Goal: Information Seeking & Learning: Stay updated

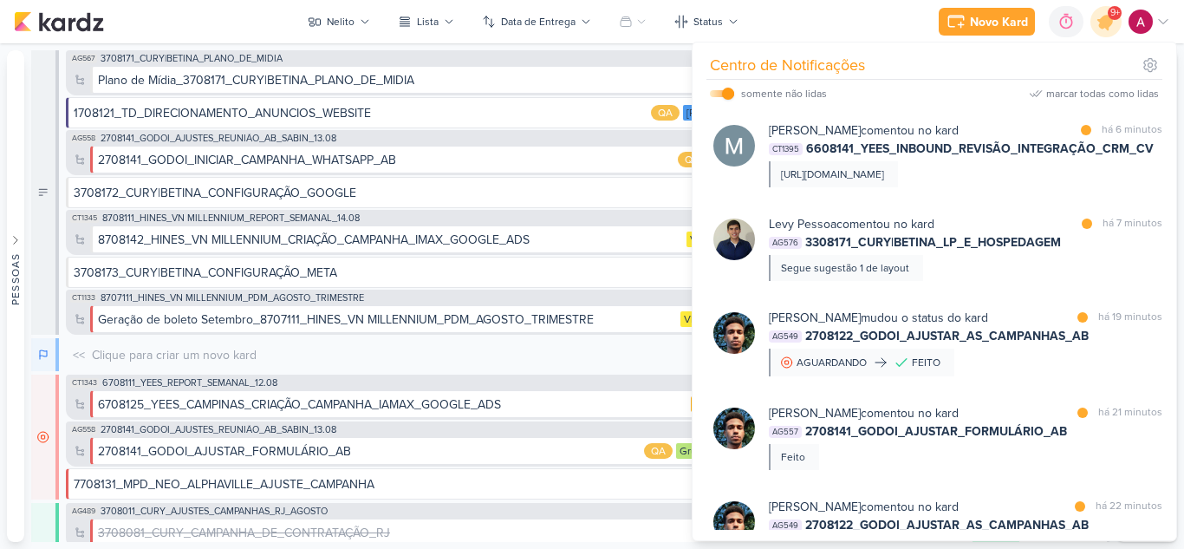
scroll to position [260, 0]
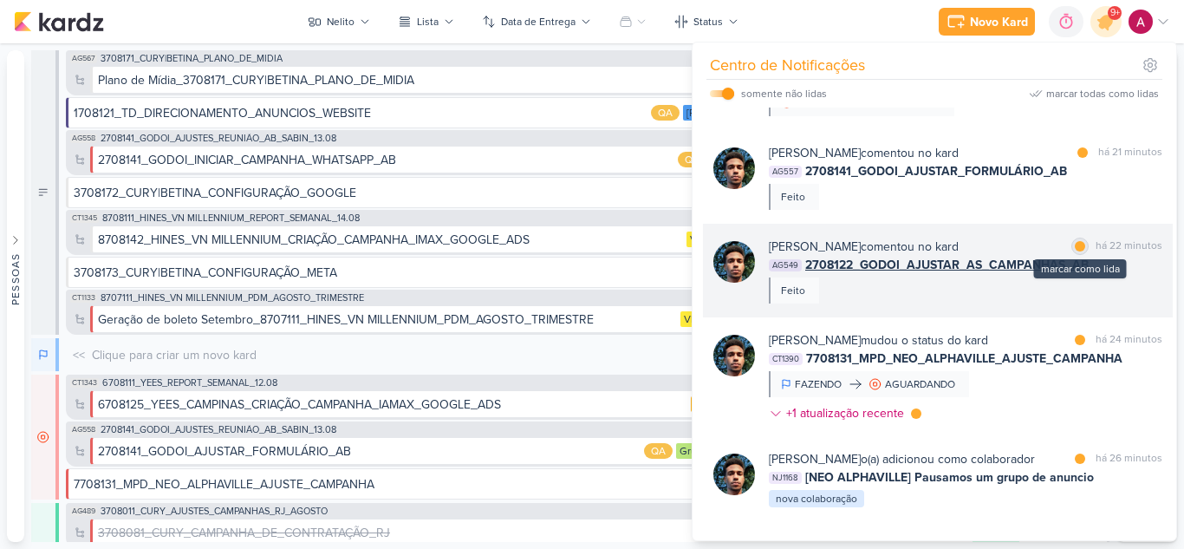
click at [1078, 251] on div at bounding box center [1080, 246] width 10 height 10
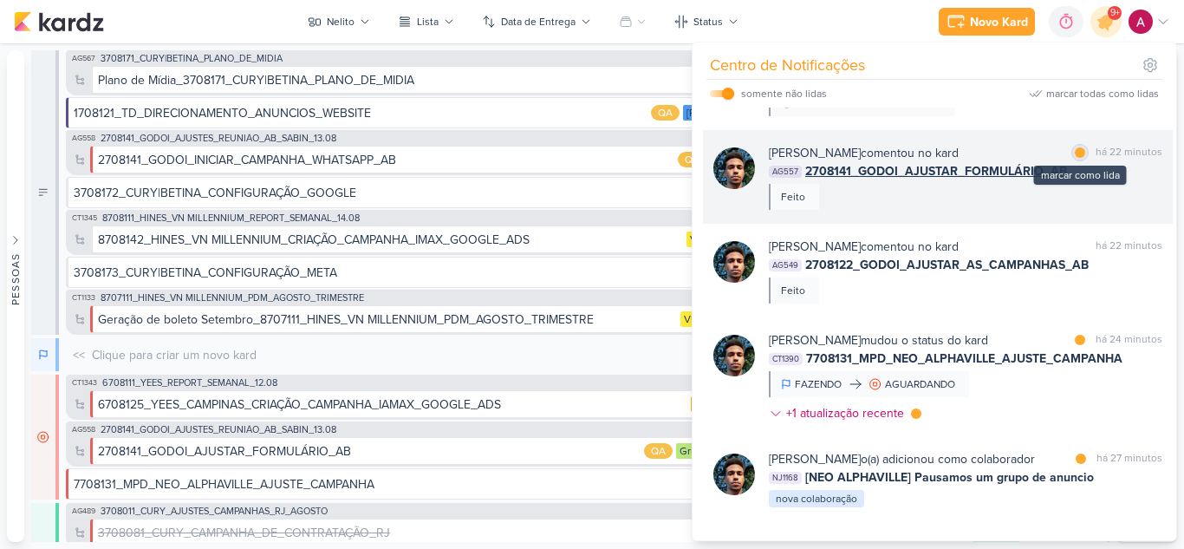
click at [1078, 158] on div at bounding box center [1080, 152] width 10 height 10
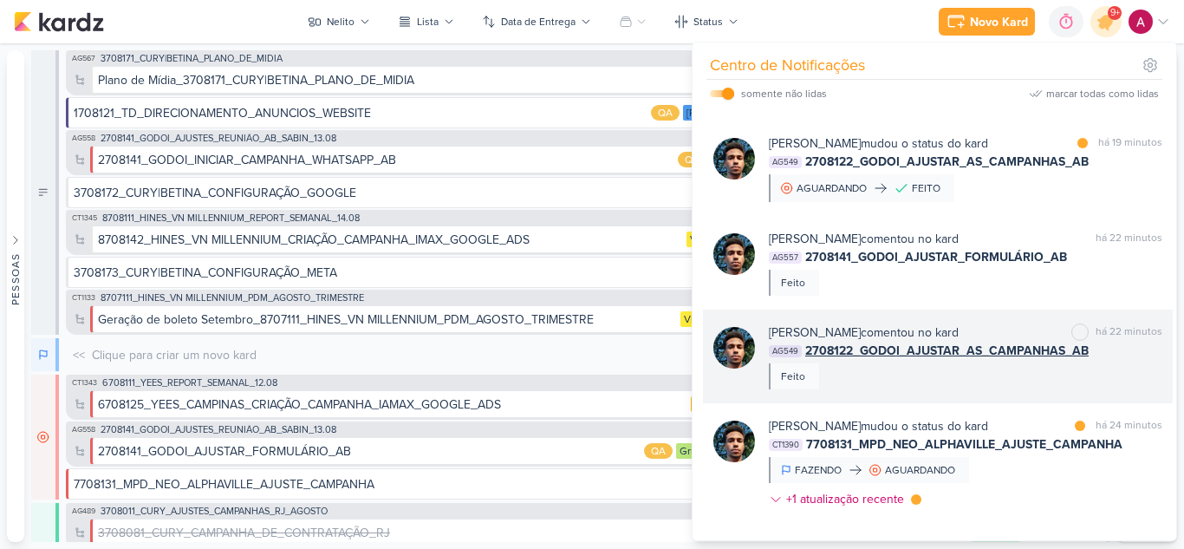
scroll to position [173, 0]
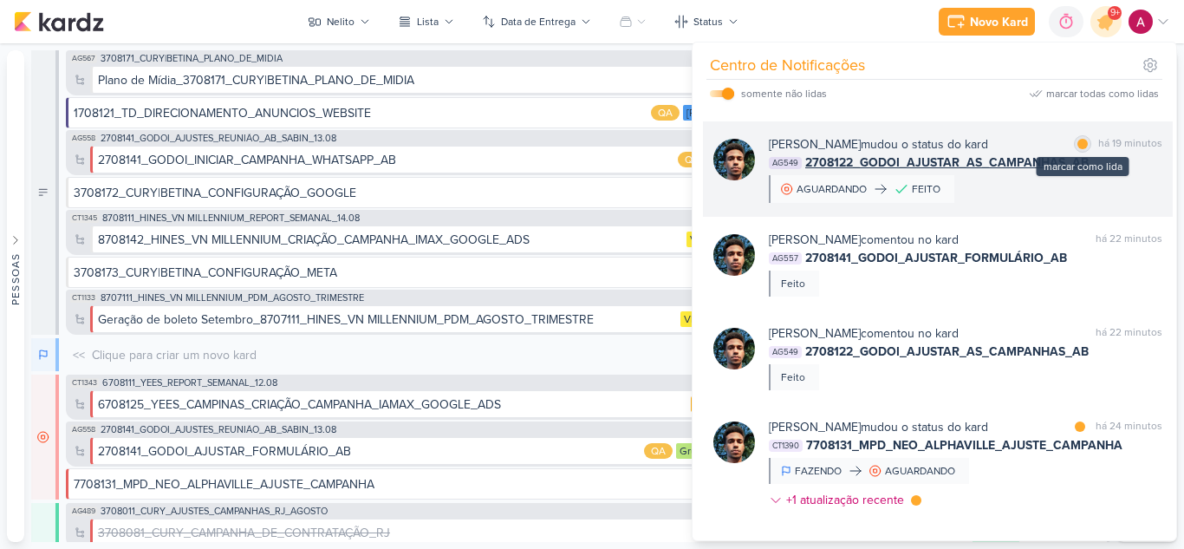
click at [1081, 149] on div at bounding box center [1083, 144] width 10 height 10
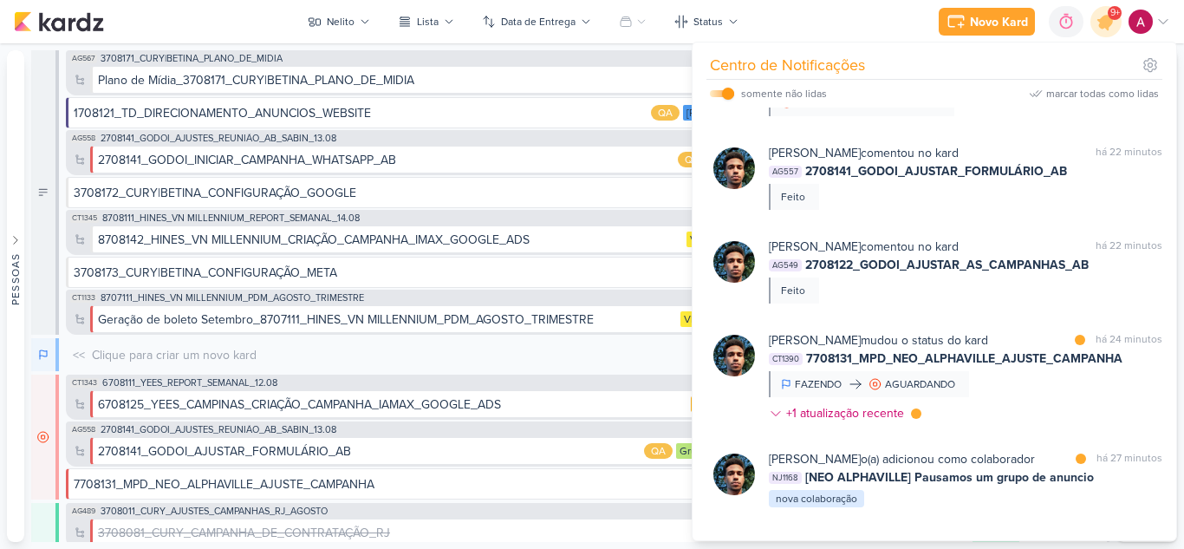
scroll to position [347, 0]
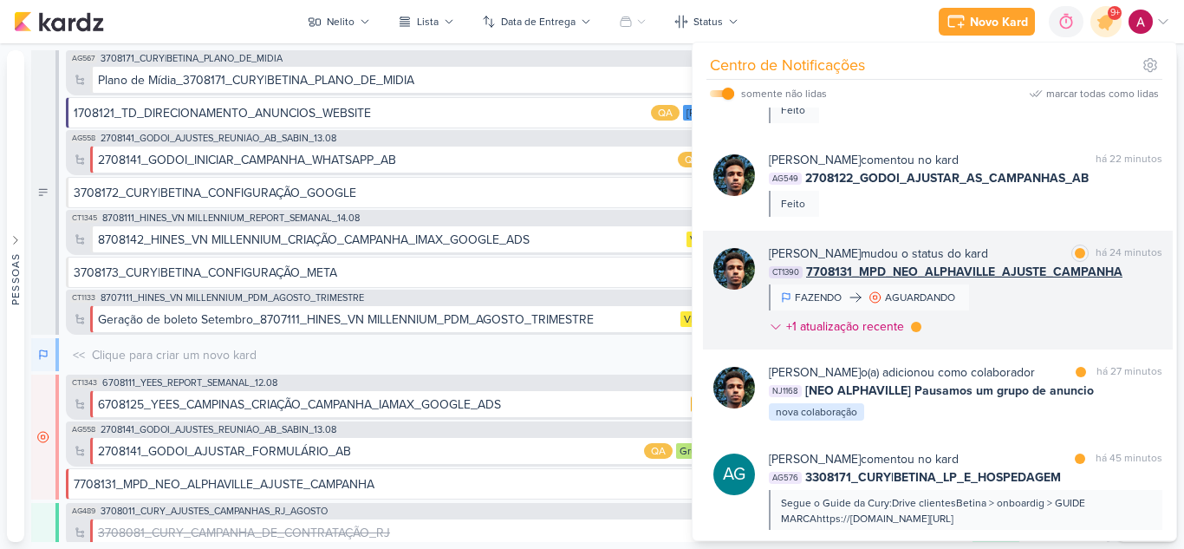
click at [1049, 323] on div "[PERSON_NAME] mudou o status do kard marcar como lida há 24 minutos CT1390 7708…" at bounding box center [966, 293] width 394 height 98
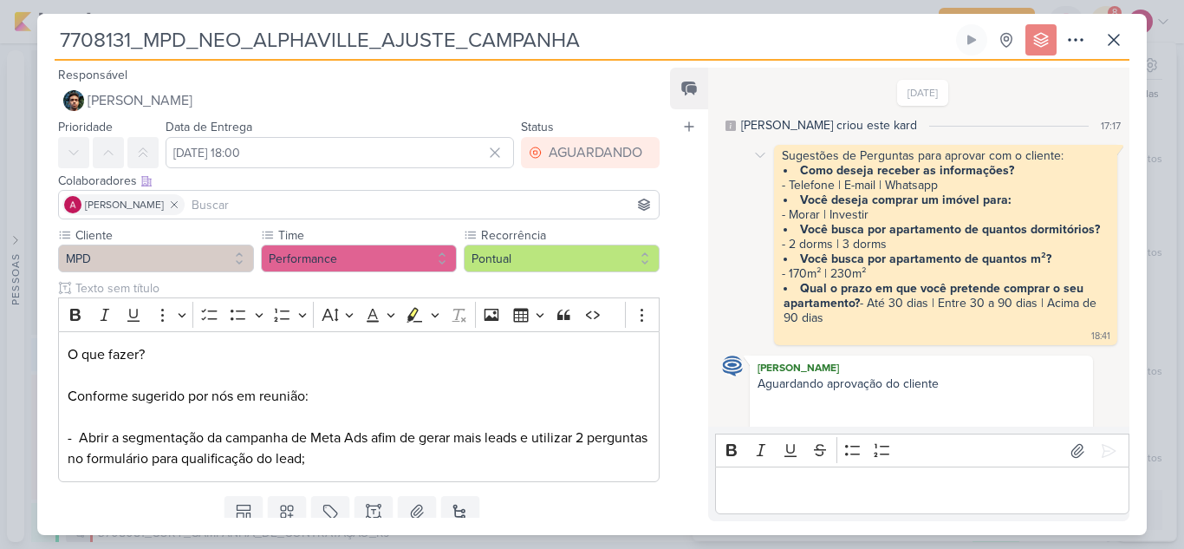
scroll to position [527, 0]
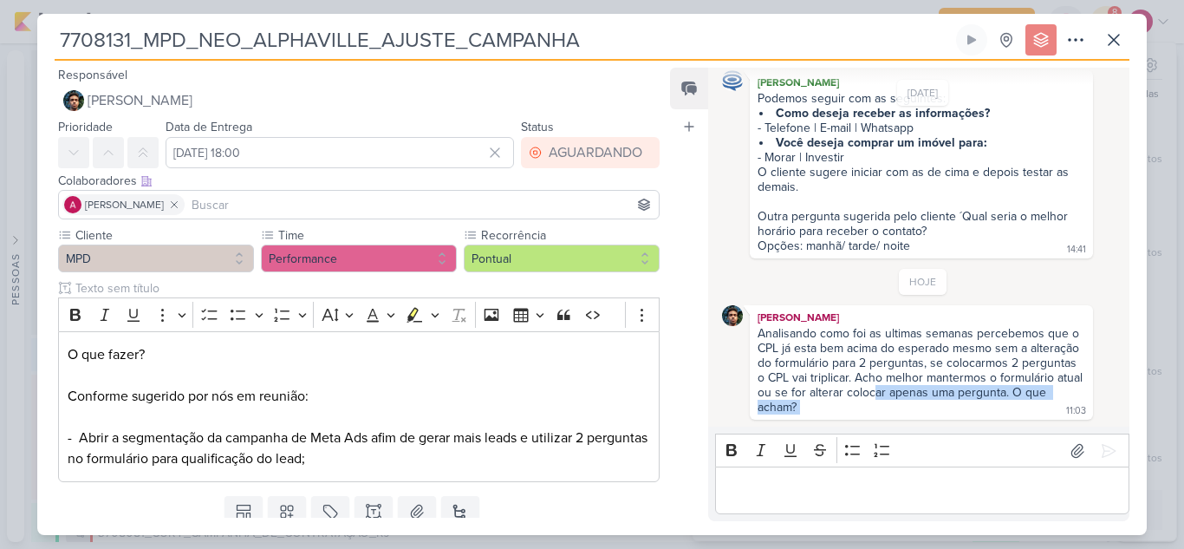
drag, startPoint x: 903, startPoint y: 390, endPoint x: 1005, endPoint y: 406, distance: 103.5
click at [1005, 406] on div "Analisando como foi as ultimas semanas percebemos que o CPL já esta bem acima d…" at bounding box center [921, 371] width 336 height 90
click at [956, 401] on div "Analisando como foi as ultimas semanas percebemos que o CPL já esta bem acima d…" at bounding box center [921, 371] width 336 height 90
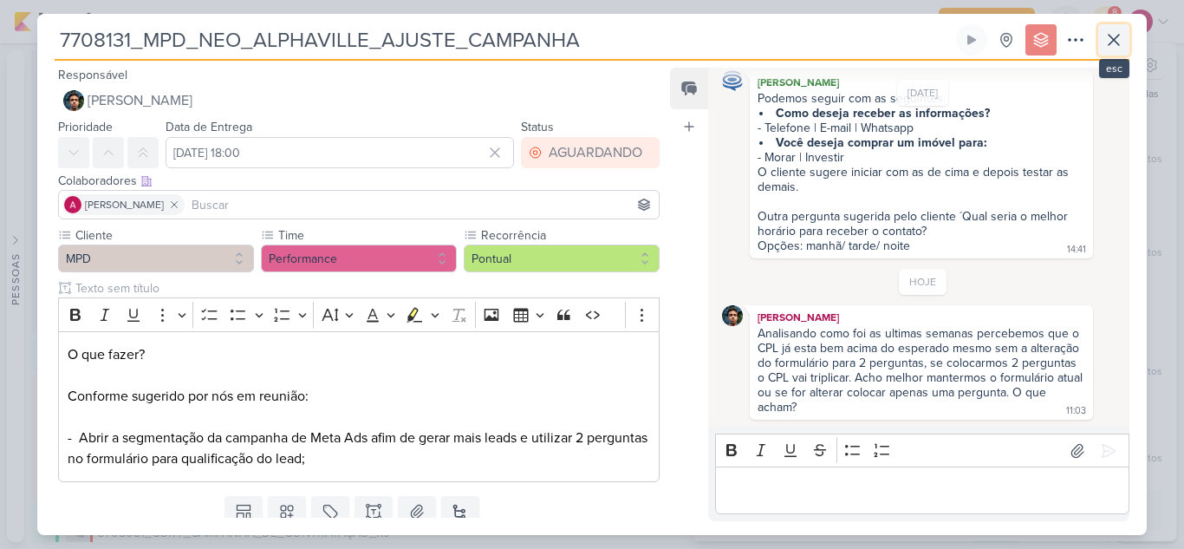
click at [1116, 38] on icon at bounding box center [1114, 40] width 10 height 10
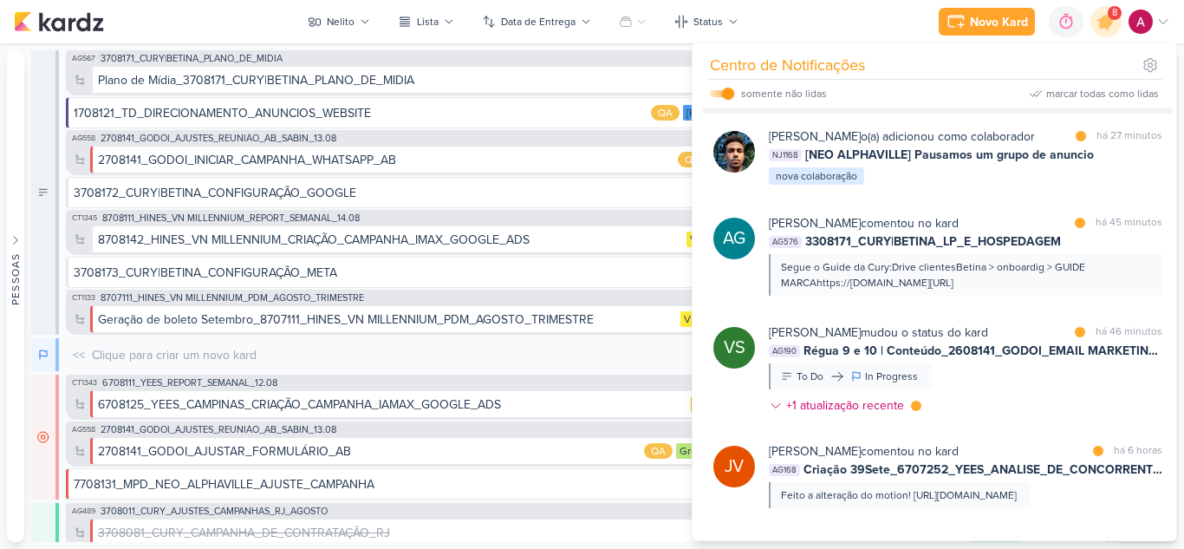
scroll to position [607, 0]
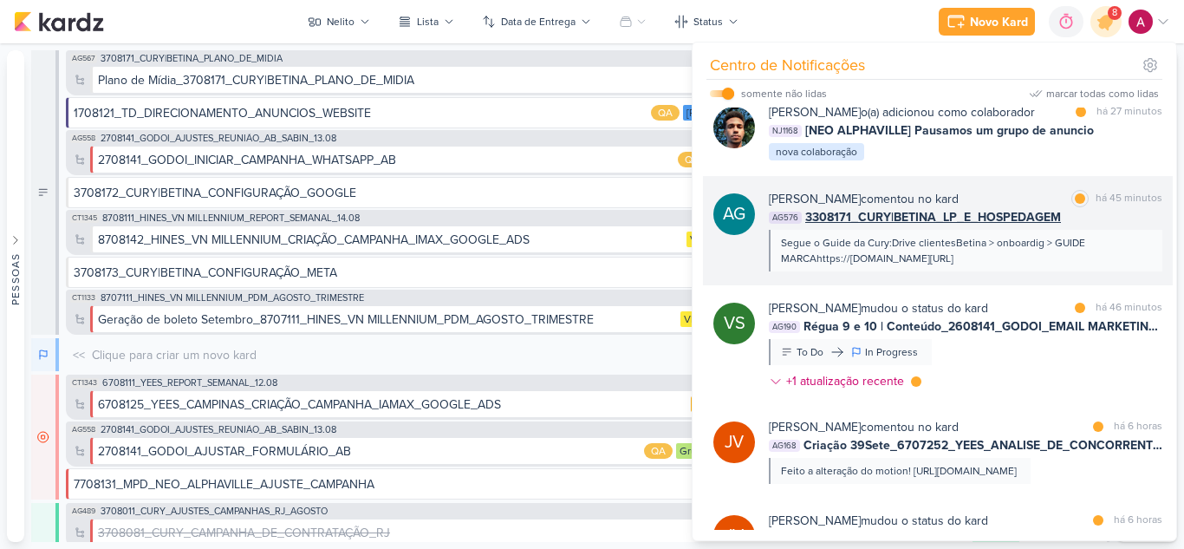
click at [1112, 226] on div "AG576 3308171_CURY|BETINA_LP_E_HOSPEDAGEM" at bounding box center [966, 217] width 394 height 18
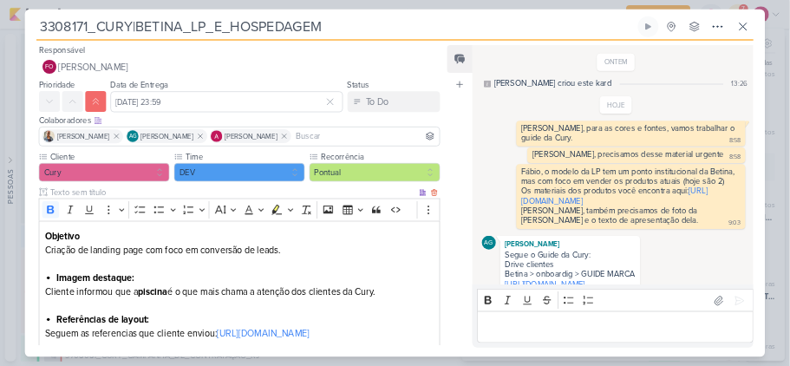
scroll to position [140, 0]
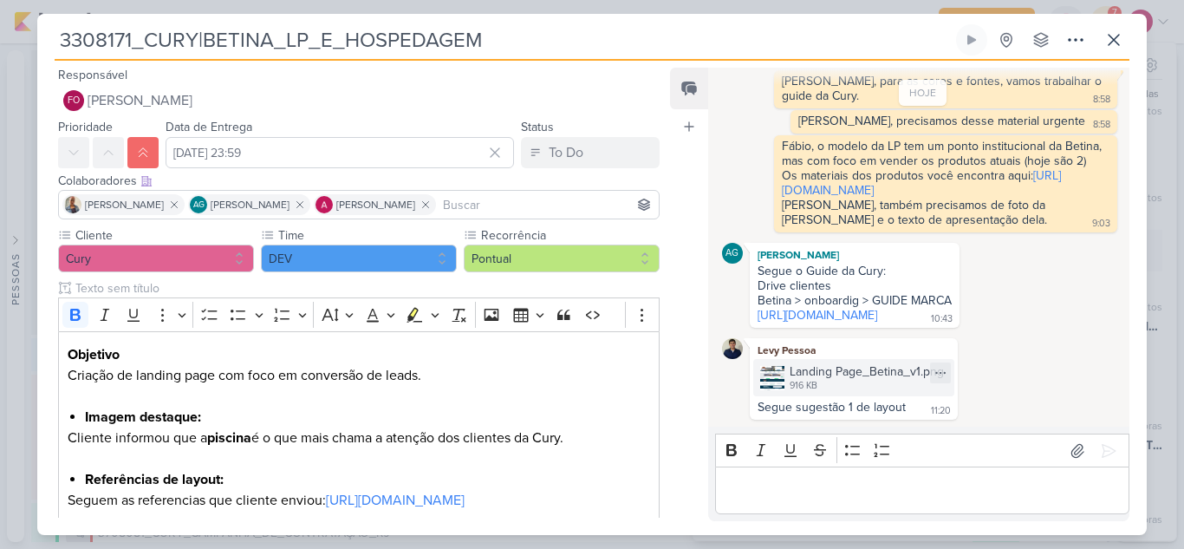
click at [867, 375] on div "Landing Page_Betina_v1.png" at bounding box center [867, 371] width 154 height 18
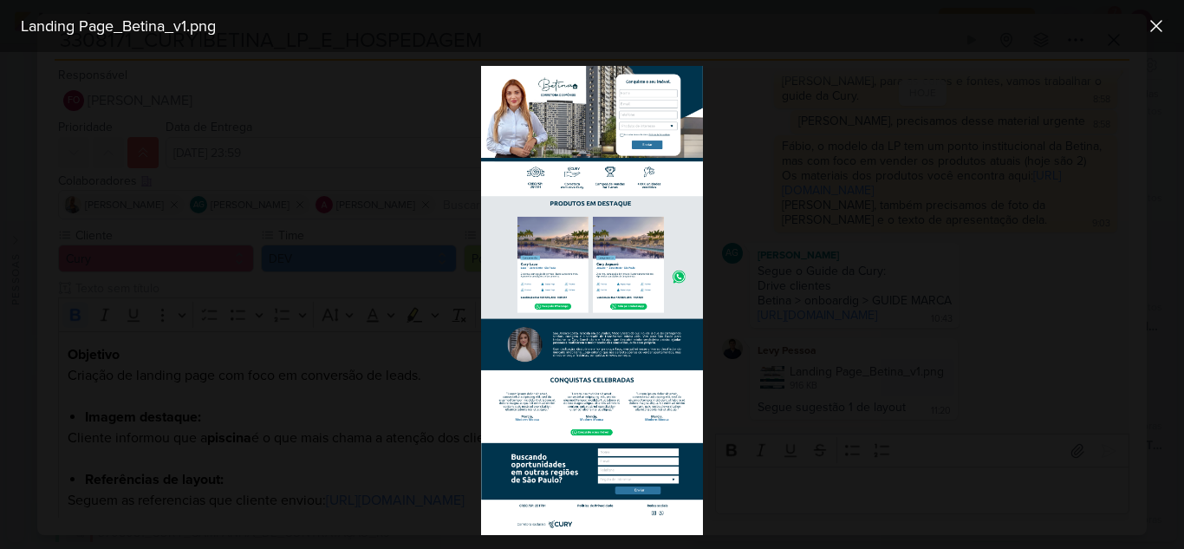
click at [663, 164] on img at bounding box center [591, 300] width 221 height 469
click at [968, 404] on div at bounding box center [592, 300] width 1184 height 497
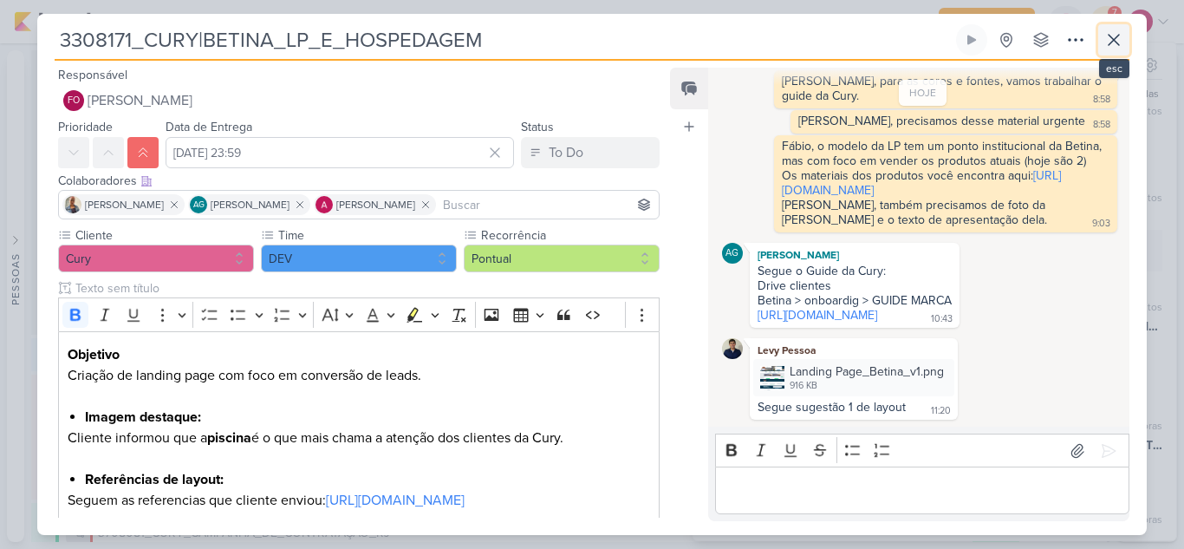
click at [1108, 44] on icon at bounding box center [1114, 39] width 21 height 21
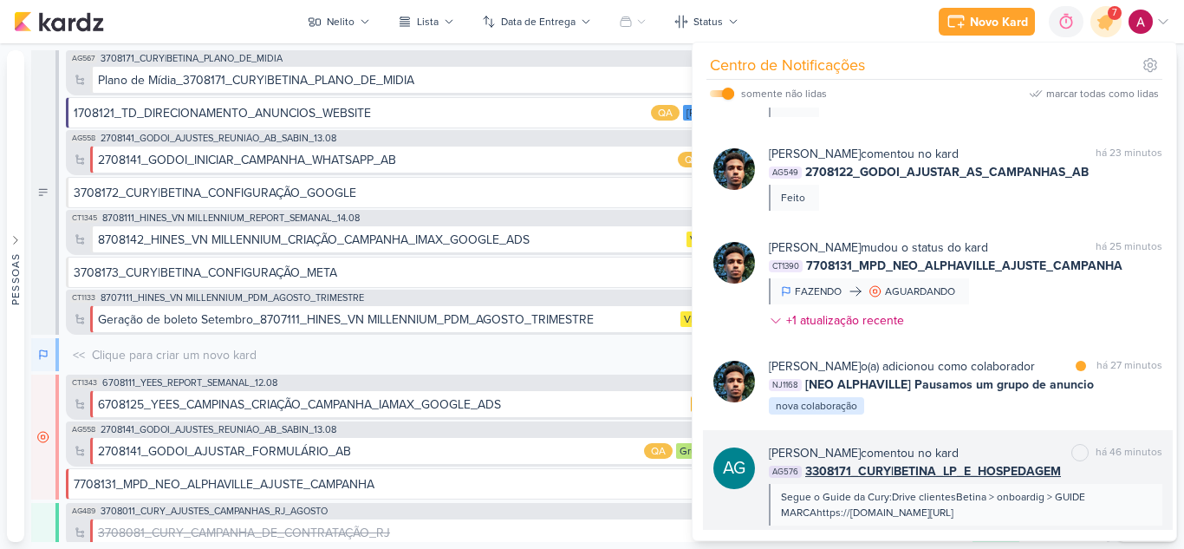
scroll to position [347, 0]
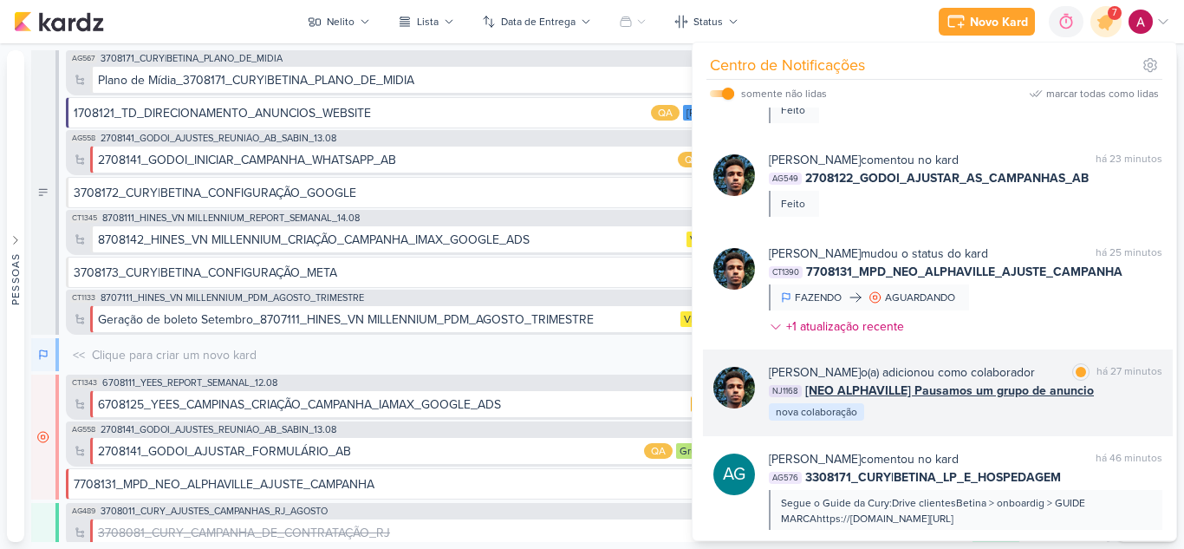
click at [1090, 420] on div "[PERSON_NAME] o(a) adicionou como colaborador marcar como lida há 27 minutos NJ…" at bounding box center [966, 392] width 394 height 59
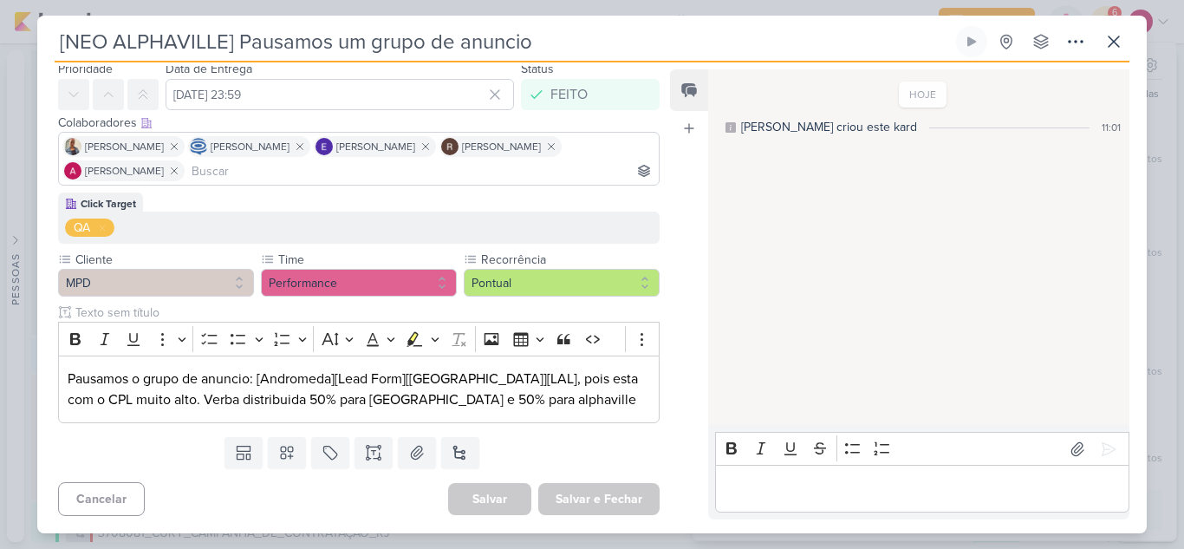
scroll to position [0, 0]
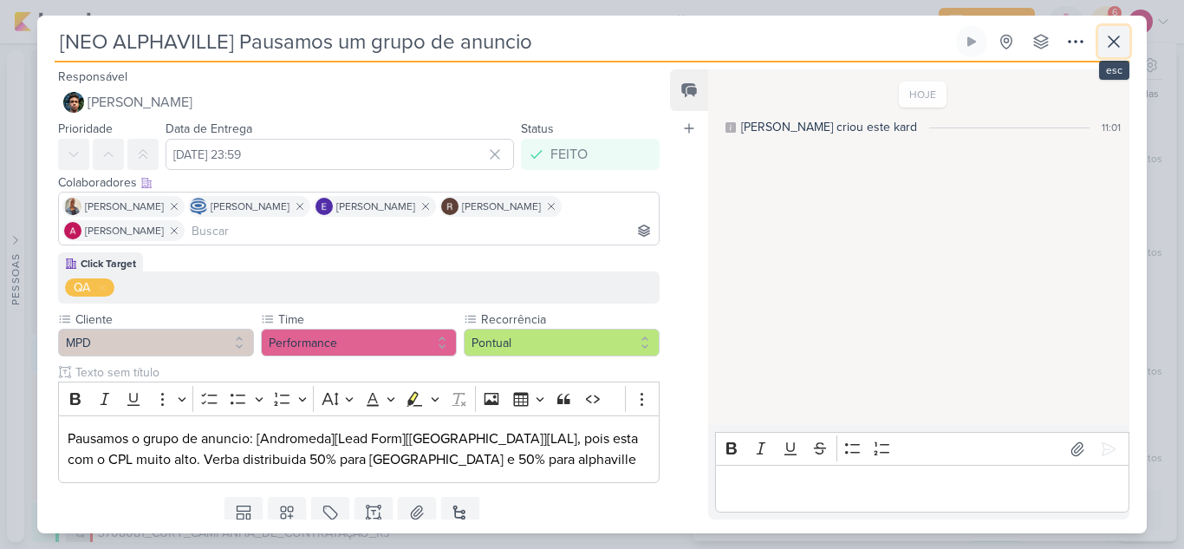
click at [1118, 42] on icon at bounding box center [1114, 41] width 21 height 21
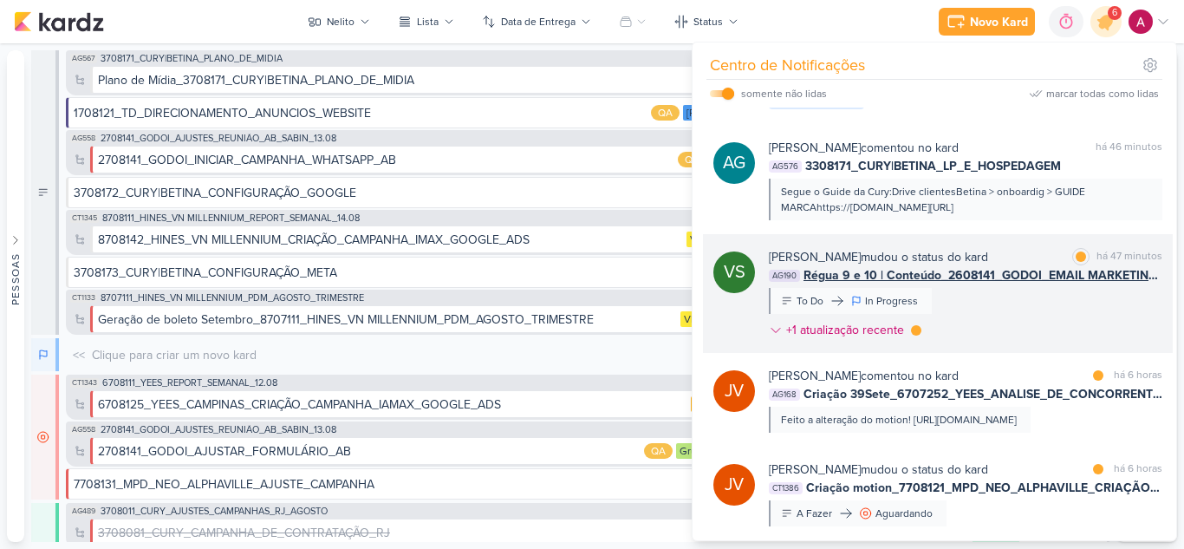
scroll to position [657, 0]
click at [1005, 347] on div "[PERSON_NAME] mudou o status do [GEOGRAPHIC_DATA] marcar como lida há 47 minuto…" at bounding box center [966, 298] width 394 height 98
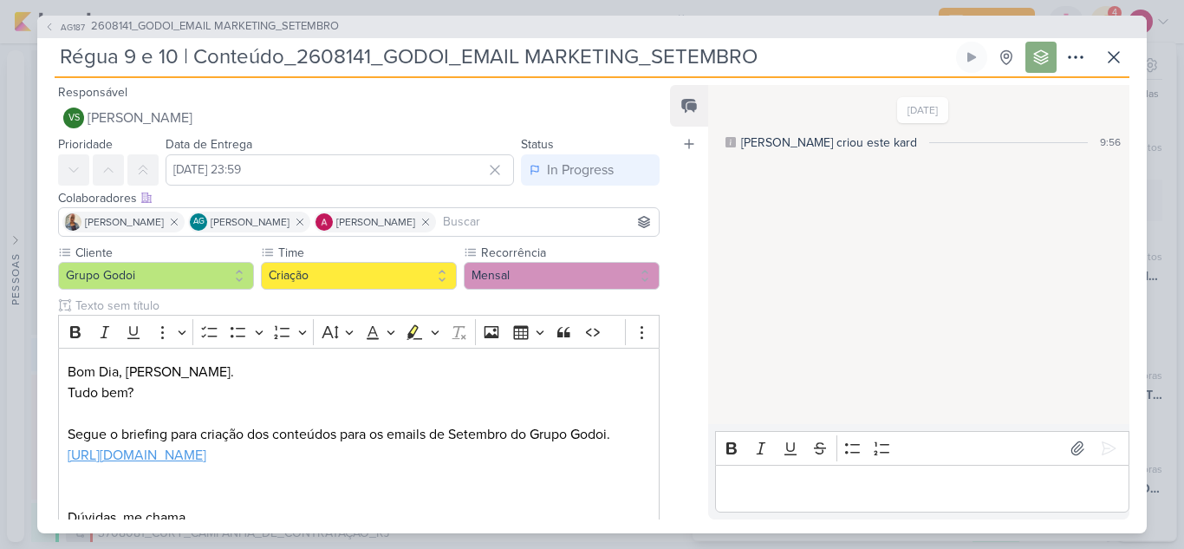
scroll to position [87, 0]
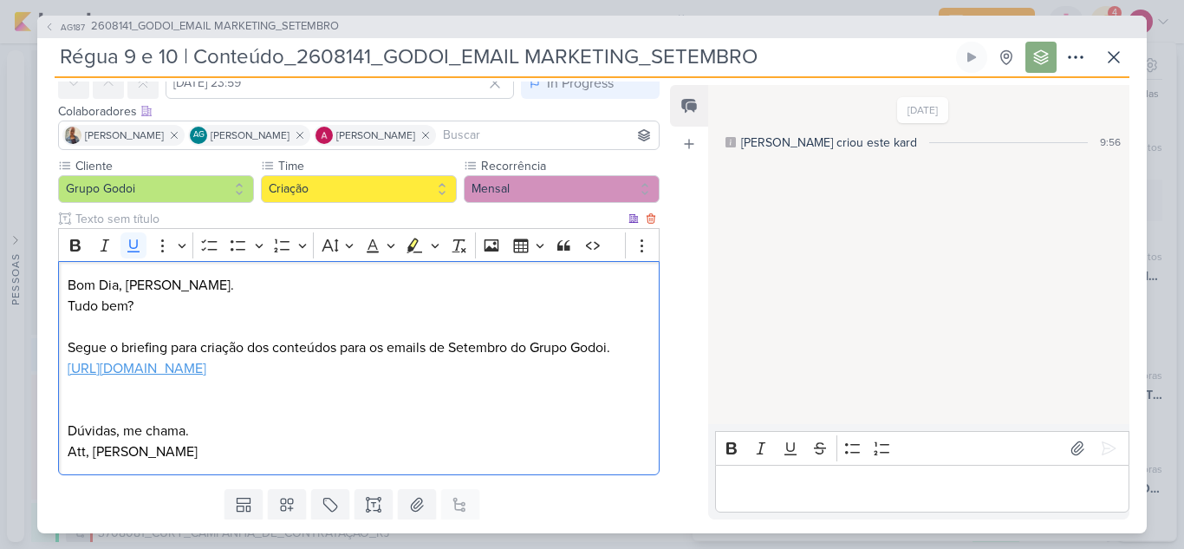
drag, startPoint x: 518, startPoint y: 391, endPoint x: 68, endPoint y: 371, distance: 450.4
click at [68, 371] on p "Tudo bem? Segue o briefing para criação dos conteúdos para os emails de Setembr…" at bounding box center [359, 337] width 583 height 83
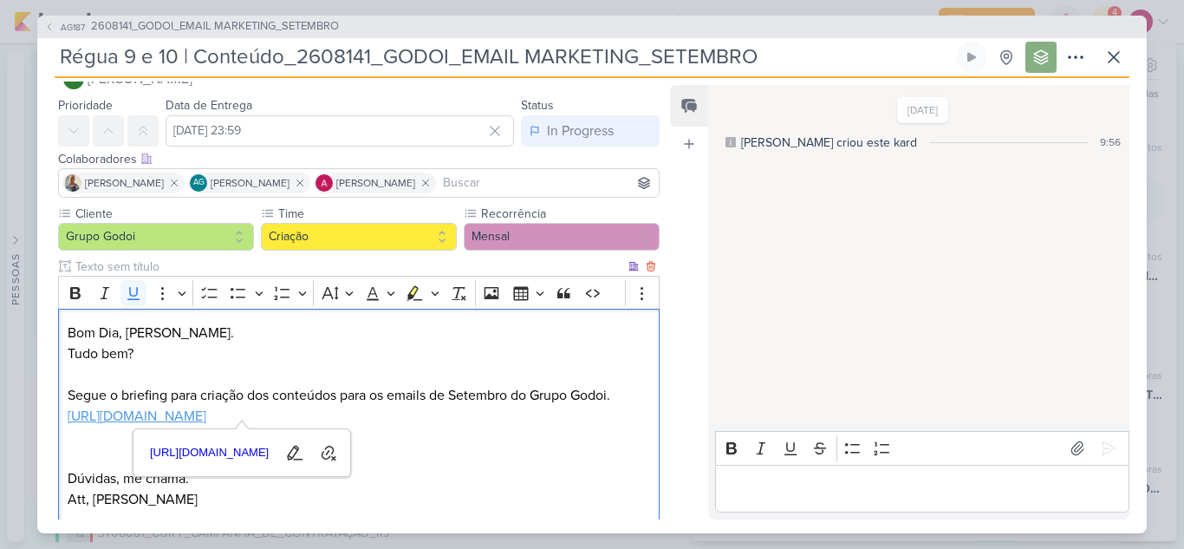
scroll to position [0, 0]
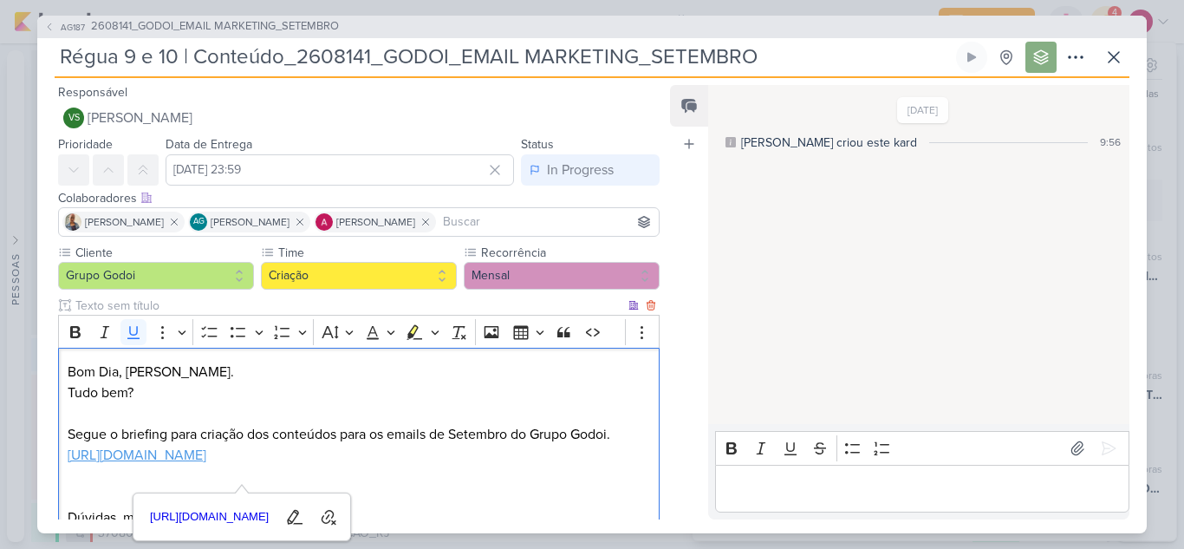
click at [355, 390] on p "Tudo bem? Segue o briefing para criação dos conteúdos para os emails de Setembr…" at bounding box center [359, 423] width 583 height 83
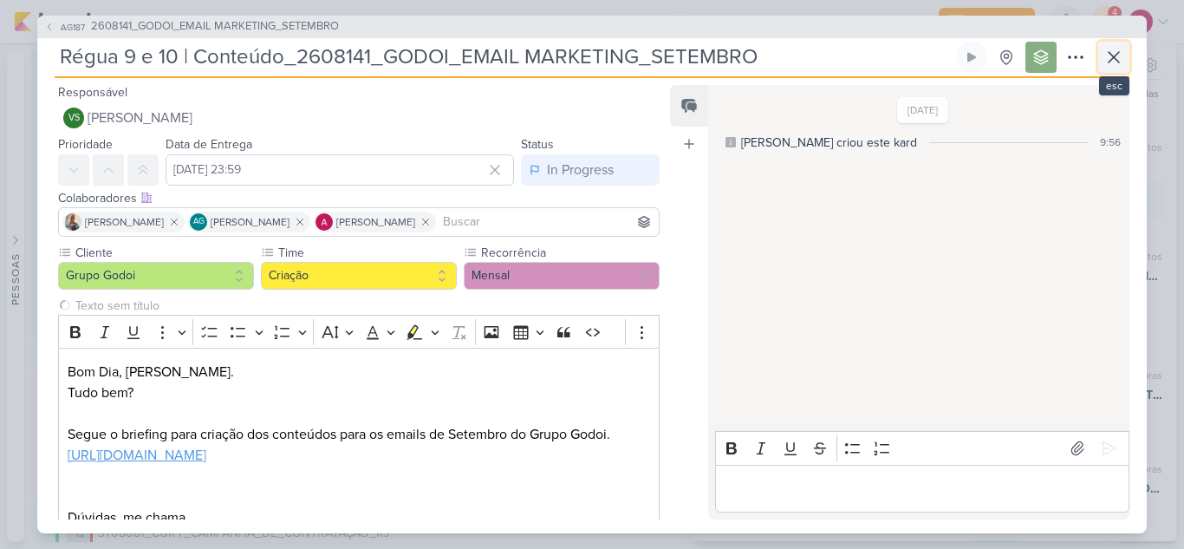
click at [1109, 55] on icon at bounding box center [1114, 57] width 21 height 21
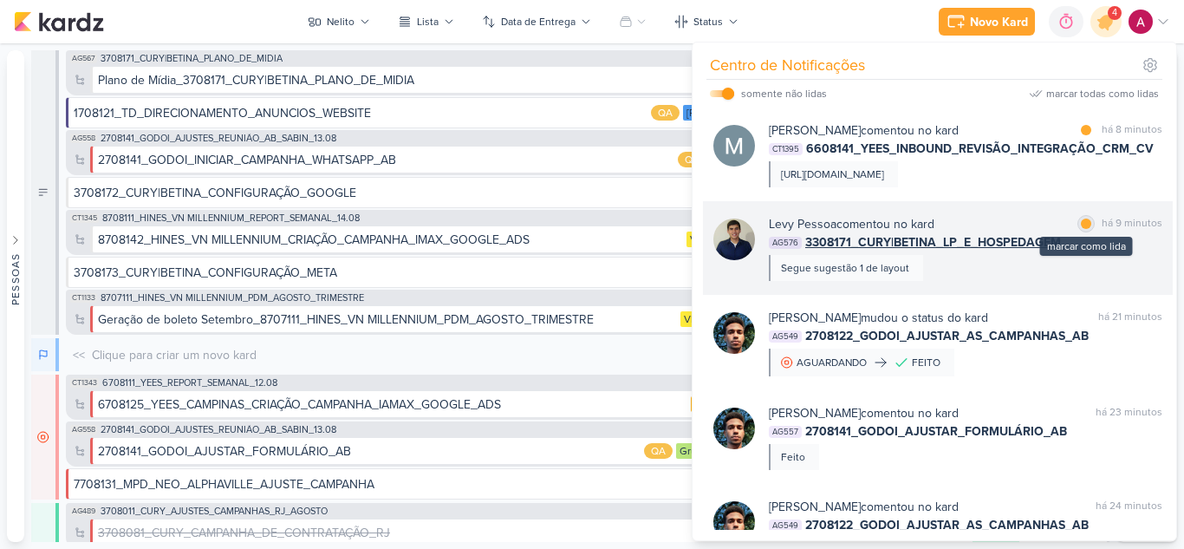
click at [1081, 229] on div at bounding box center [1086, 223] width 10 height 10
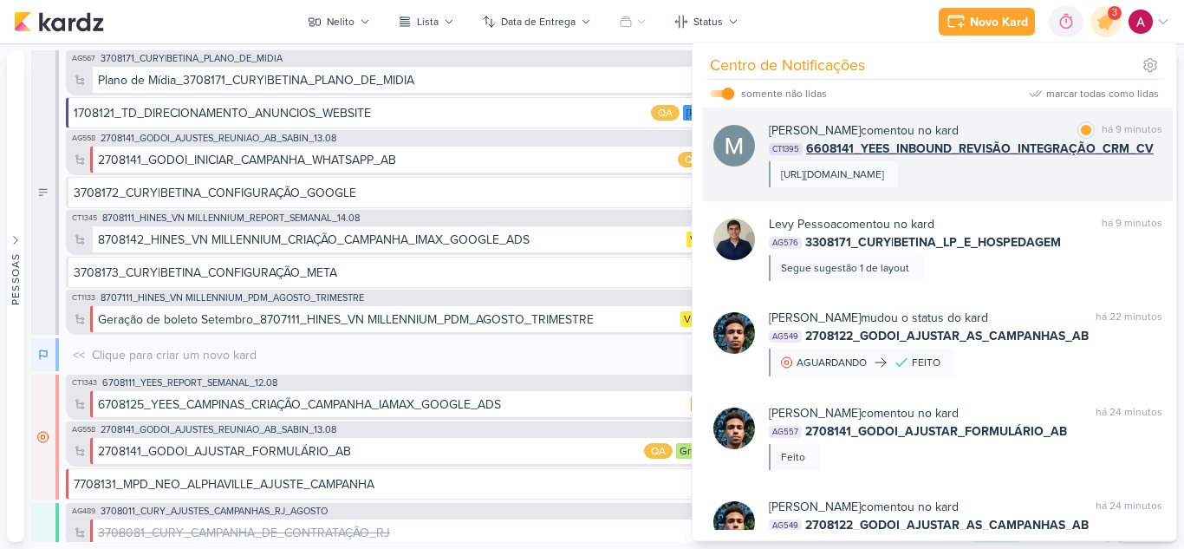
click at [884, 182] on div "[URL][DOMAIN_NAME]" at bounding box center [832, 174] width 103 height 16
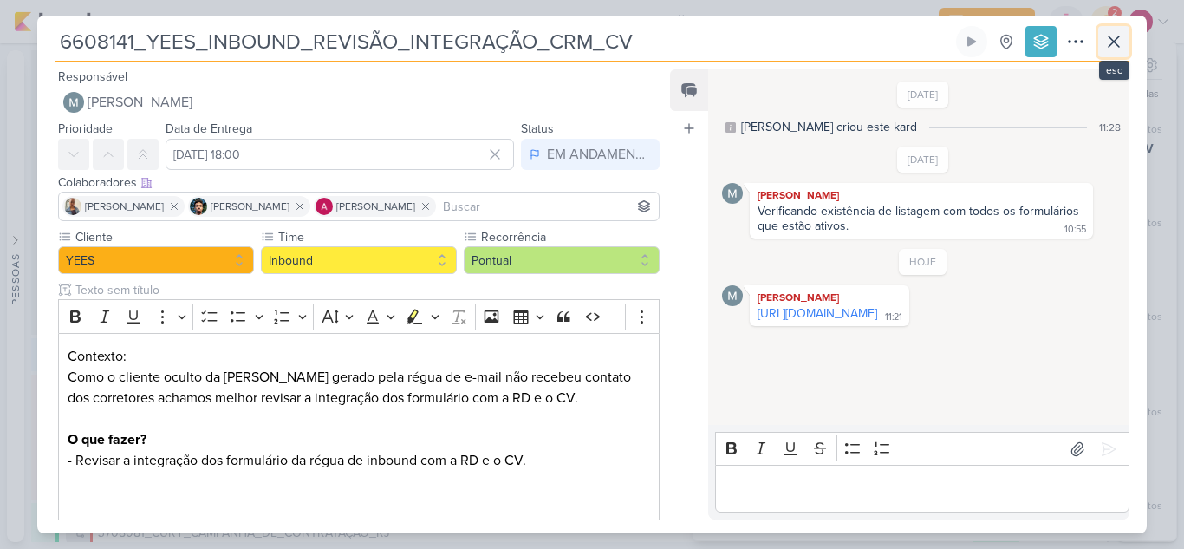
click at [1122, 39] on icon at bounding box center [1114, 41] width 21 height 21
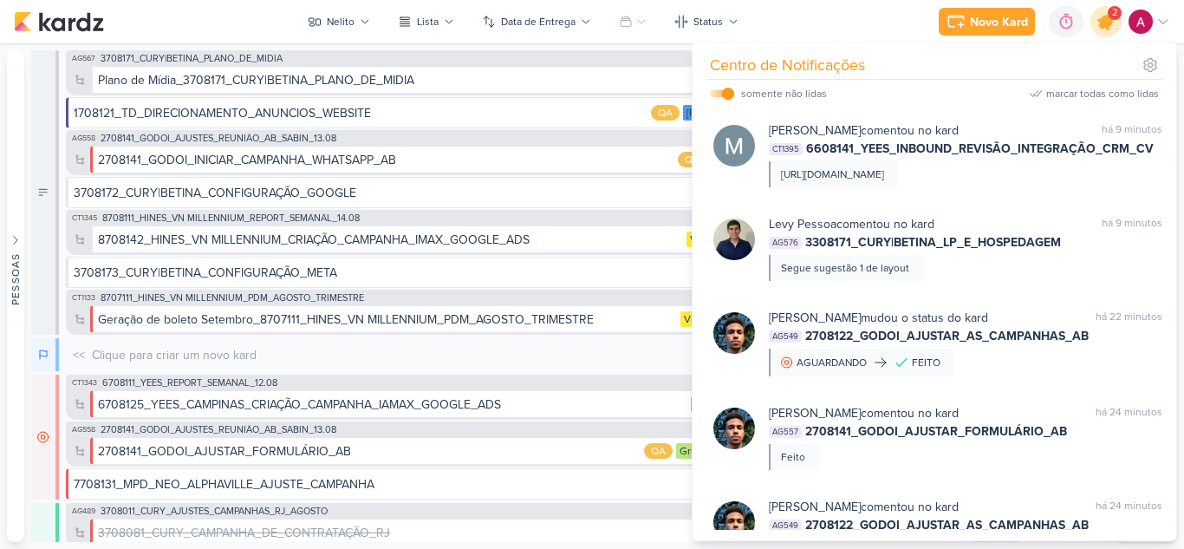
click at [1105, 26] on icon at bounding box center [1106, 21] width 21 height 21
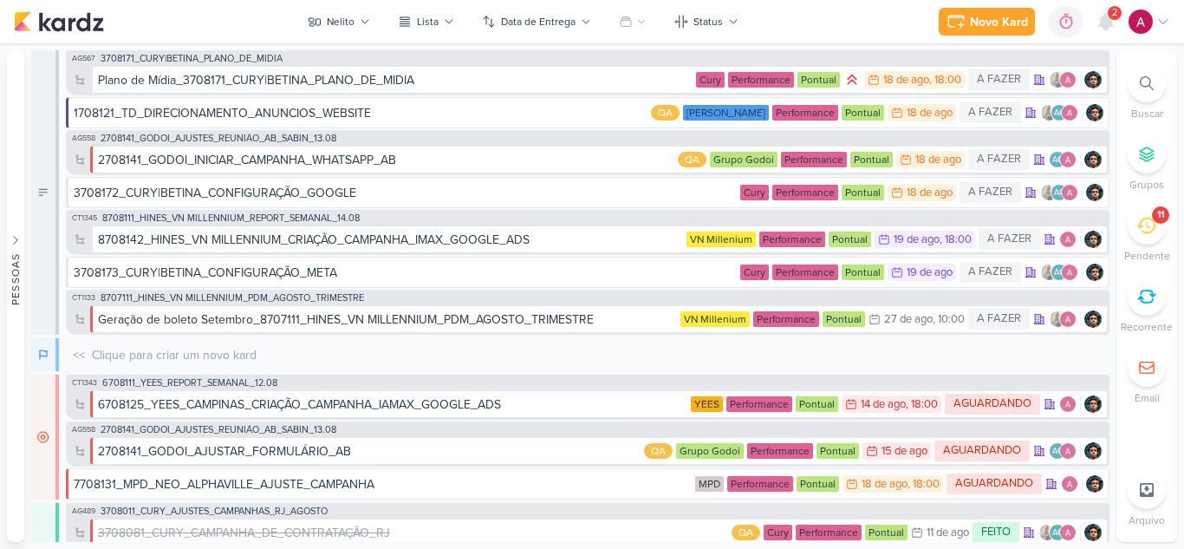
click at [1109, 16] on div "2" at bounding box center [1115, 13] width 14 height 14
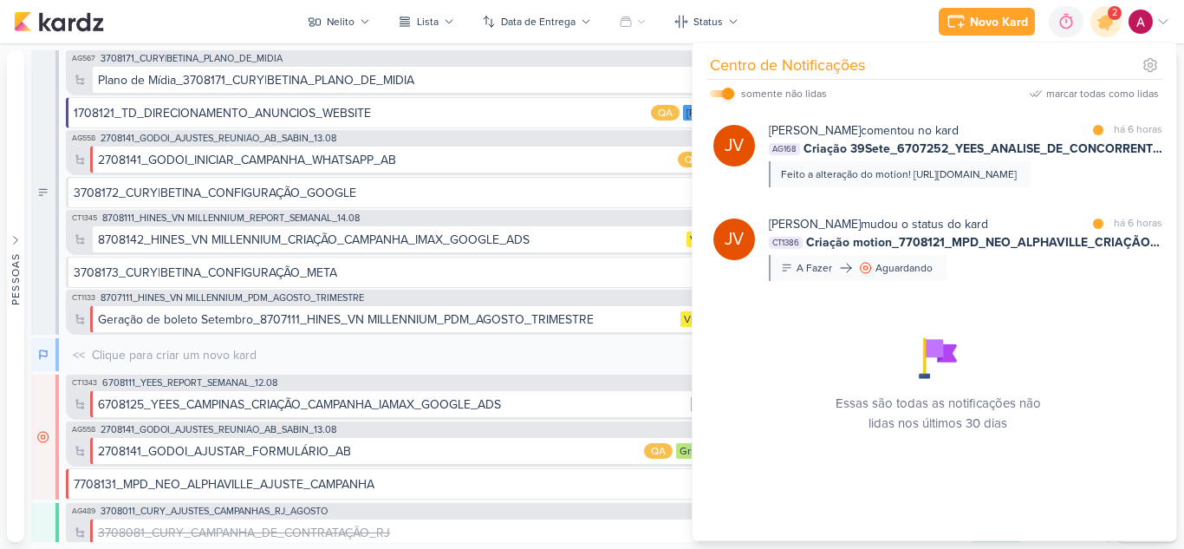
click at [727, 88] on input "checkbox" at bounding box center [728, 94] width 12 height 12
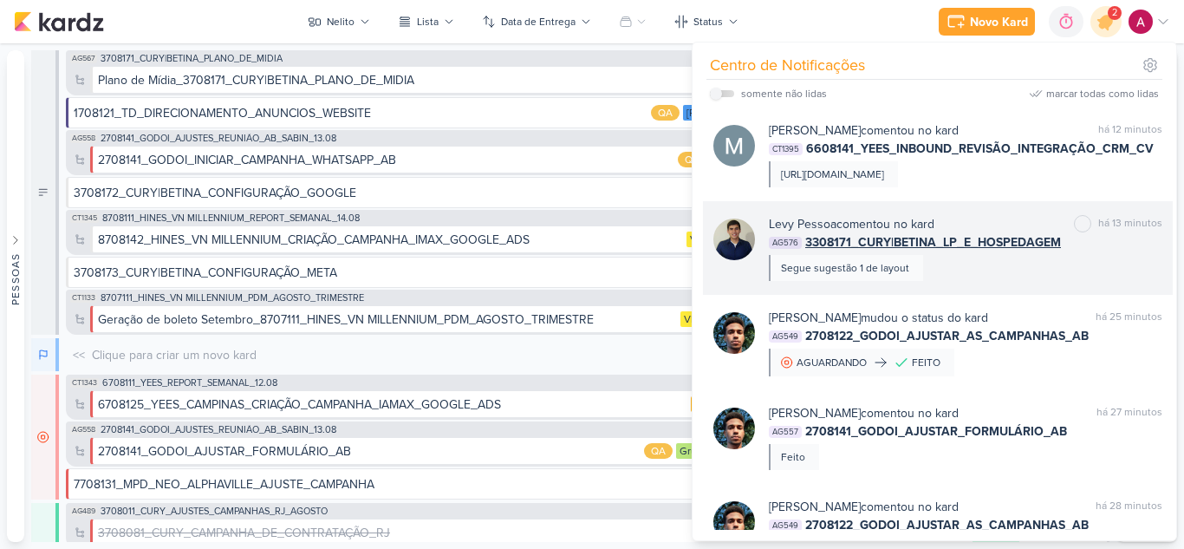
click at [981, 281] on div "[PERSON_NAME] comentou no kard marcar como não lida há 13 minutos AG576 3308171…" at bounding box center [966, 248] width 394 height 66
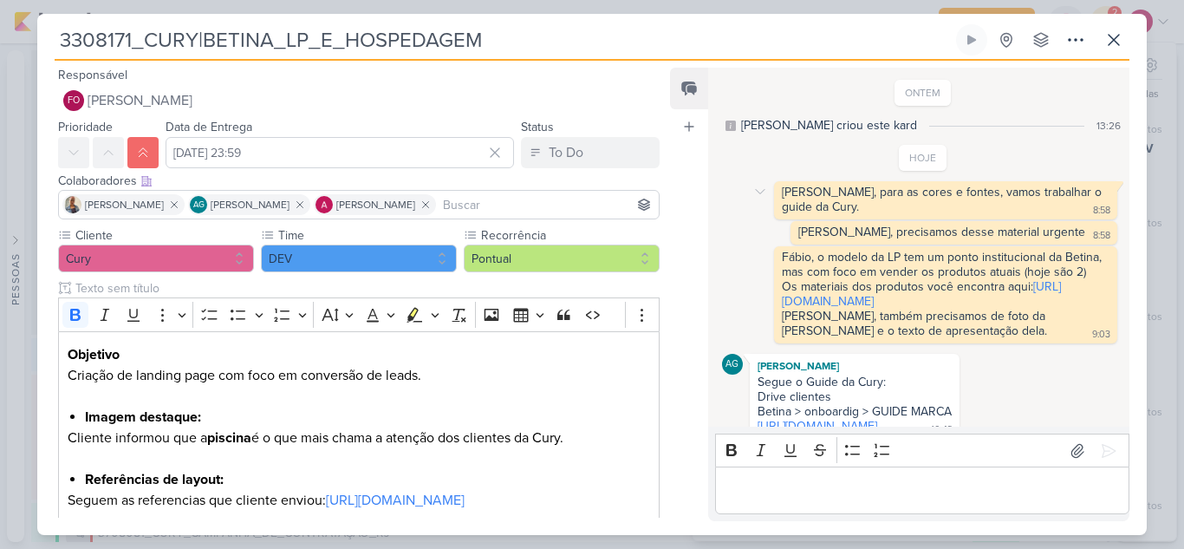
scroll to position [140, 0]
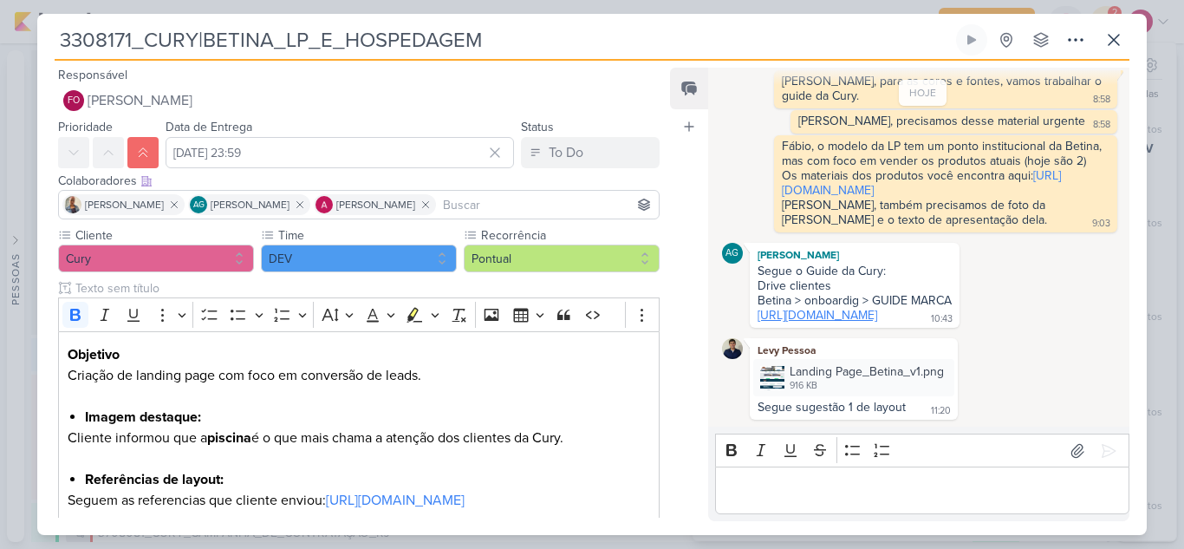
click at [825, 319] on link "[URL][DOMAIN_NAME]" at bounding box center [818, 315] width 120 height 15
click at [1115, 38] on icon at bounding box center [1114, 40] width 10 height 10
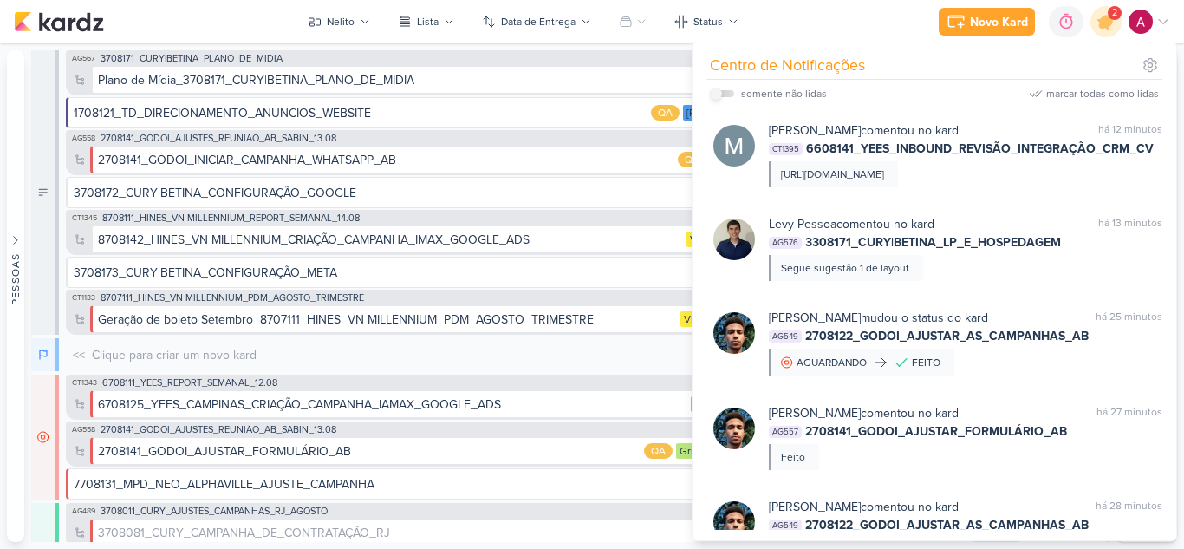
click at [715, 95] on input "checkbox" at bounding box center [716, 94] width 12 height 12
checkbox input "true"
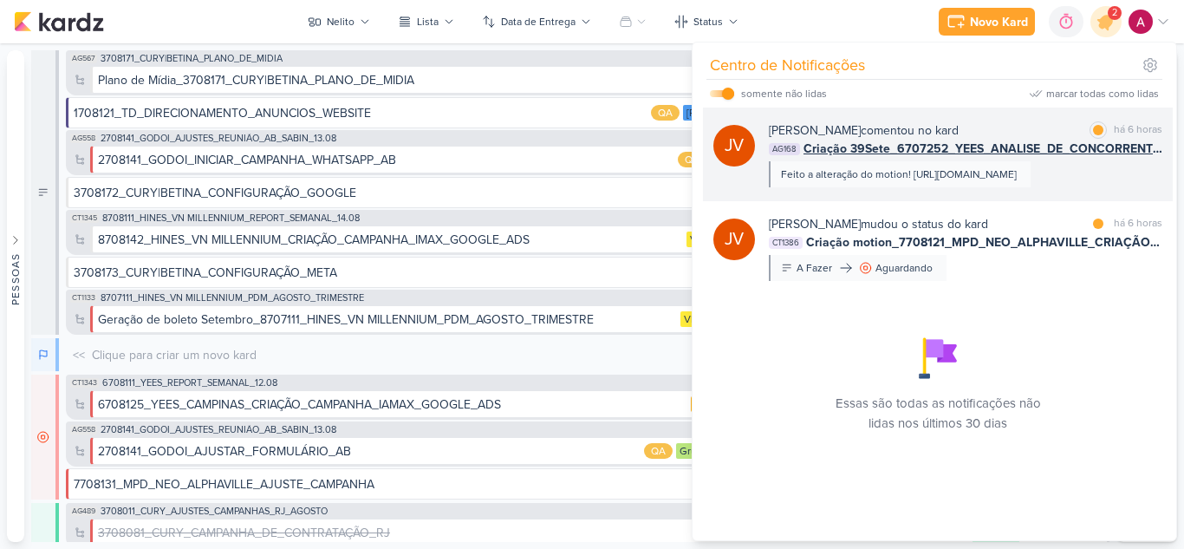
click at [984, 187] on div "Feito a alteração do motion! [URL][DOMAIN_NAME]" at bounding box center [900, 174] width 262 height 26
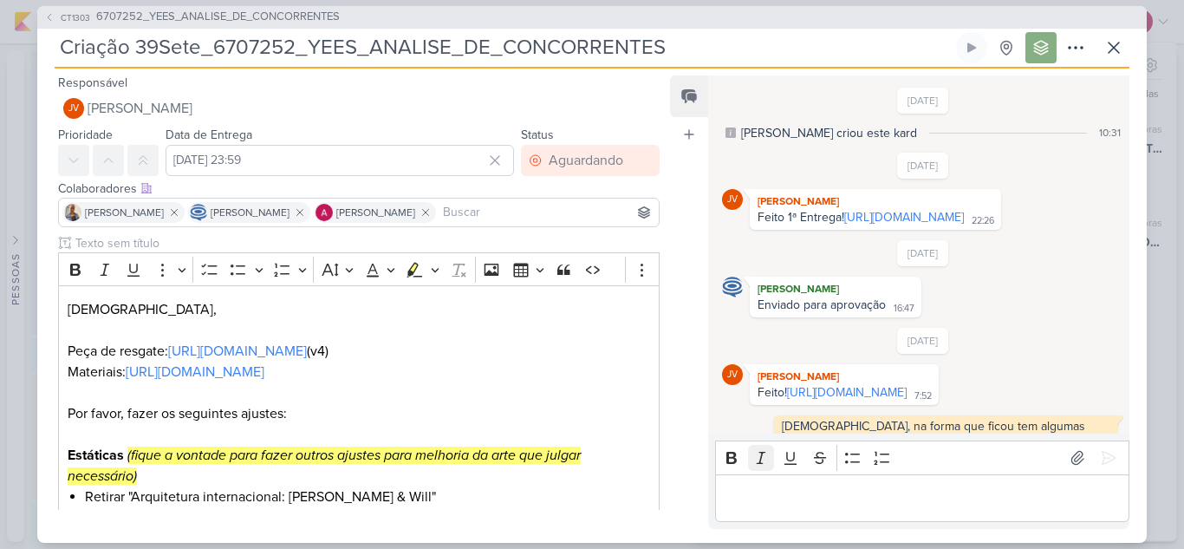
scroll to position [598, 0]
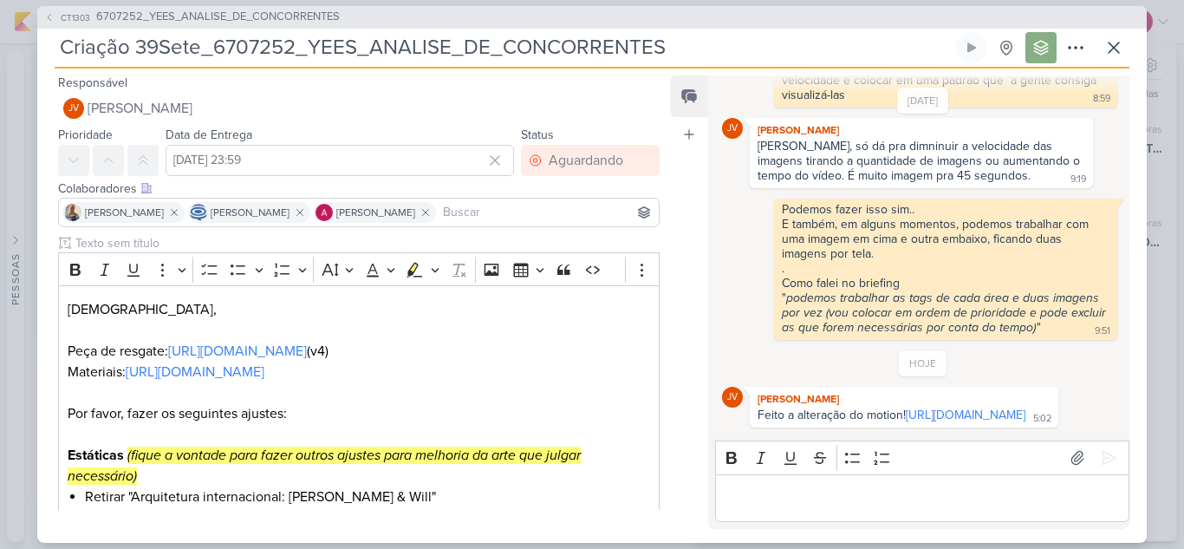
click at [782, 501] on p "Editor editing area: main" at bounding box center [922, 497] width 396 height 21
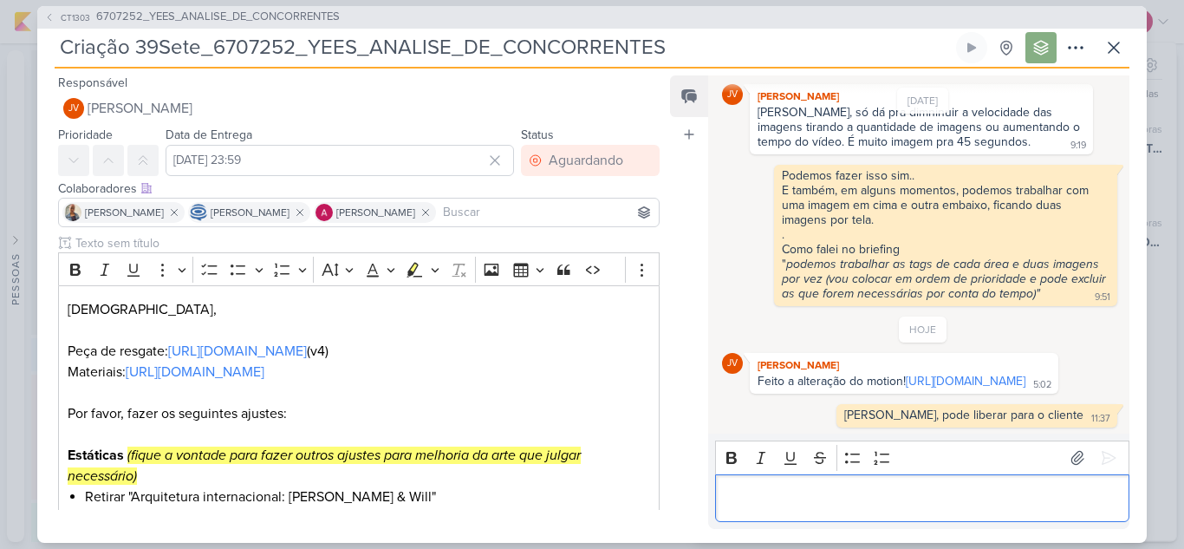
scroll to position [632, 0]
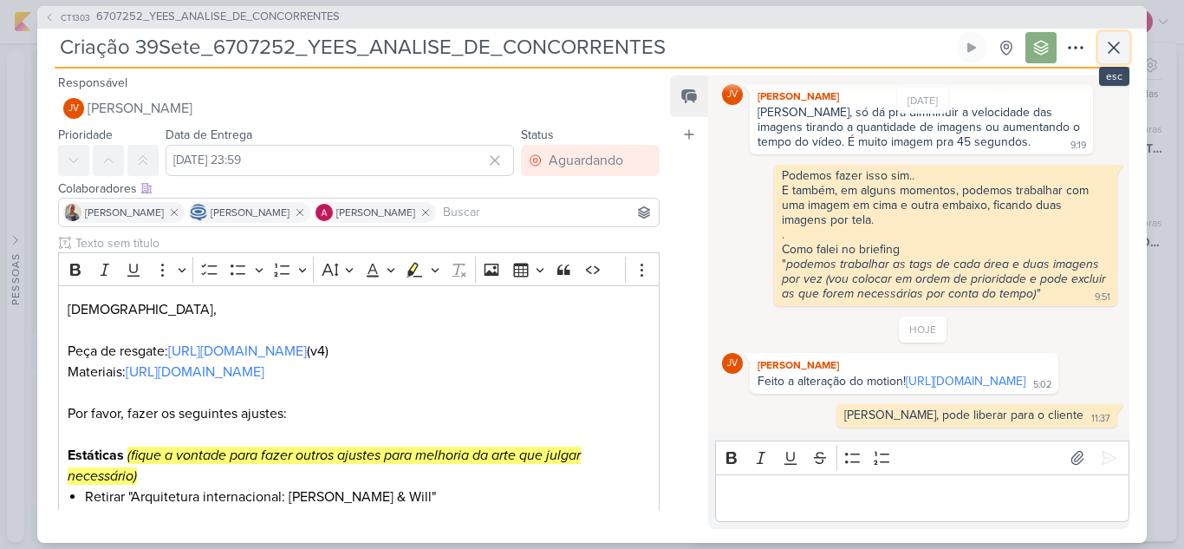
click at [1111, 48] on icon at bounding box center [1114, 47] width 21 height 21
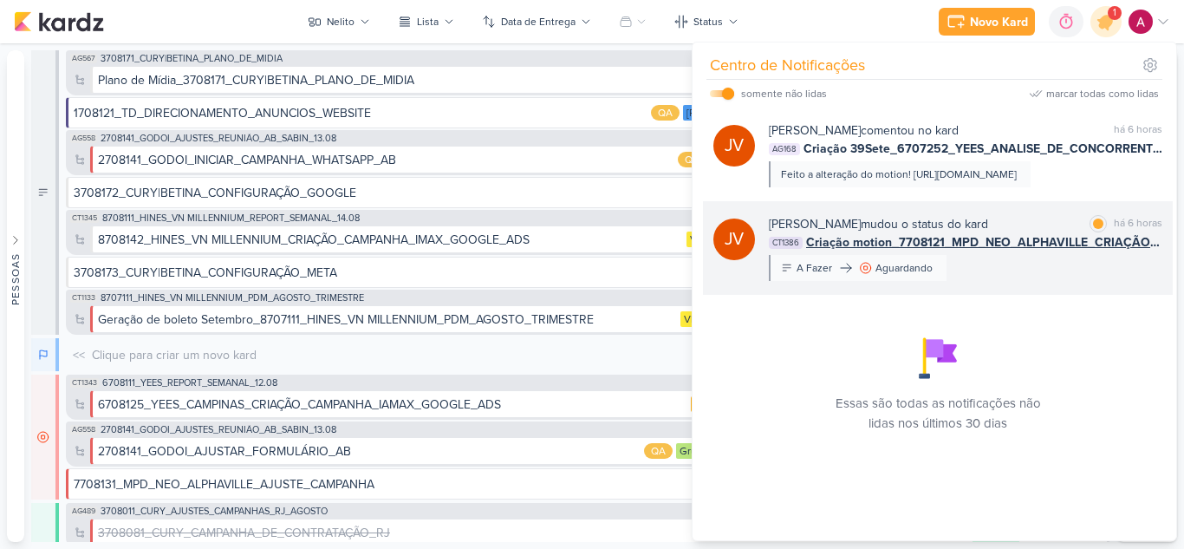
click at [995, 238] on div "JV [PERSON_NAME] mudou o status do kard marcar como lida há 6 horas CT1386 Cria…" at bounding box center [938, 248] width 470 height 94
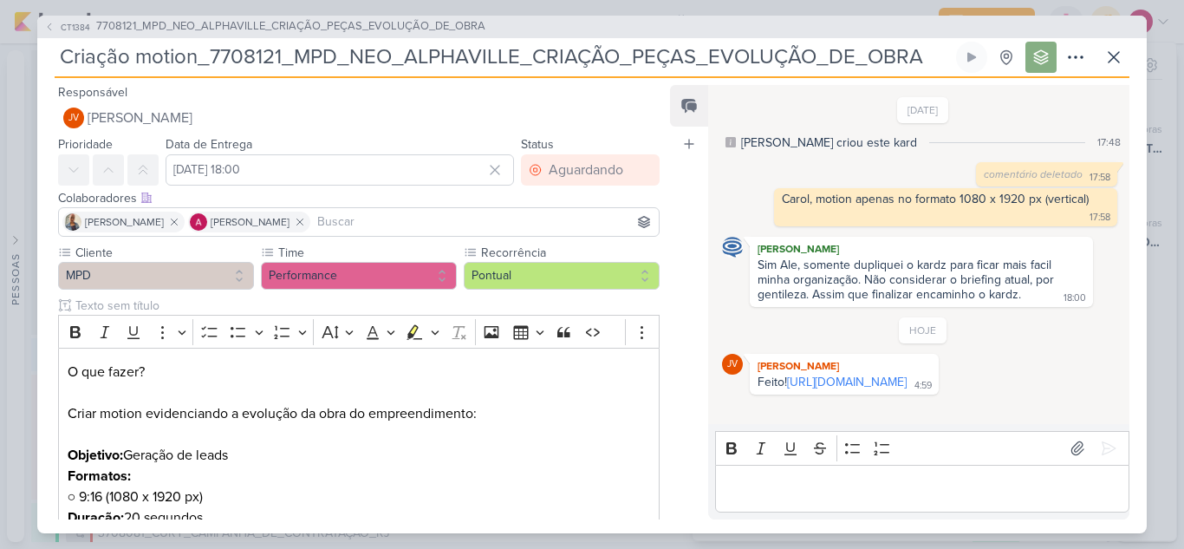
click at [778, 494] on p "Editor editing area: main" at bounding box center [922, 488] width 396 height 21
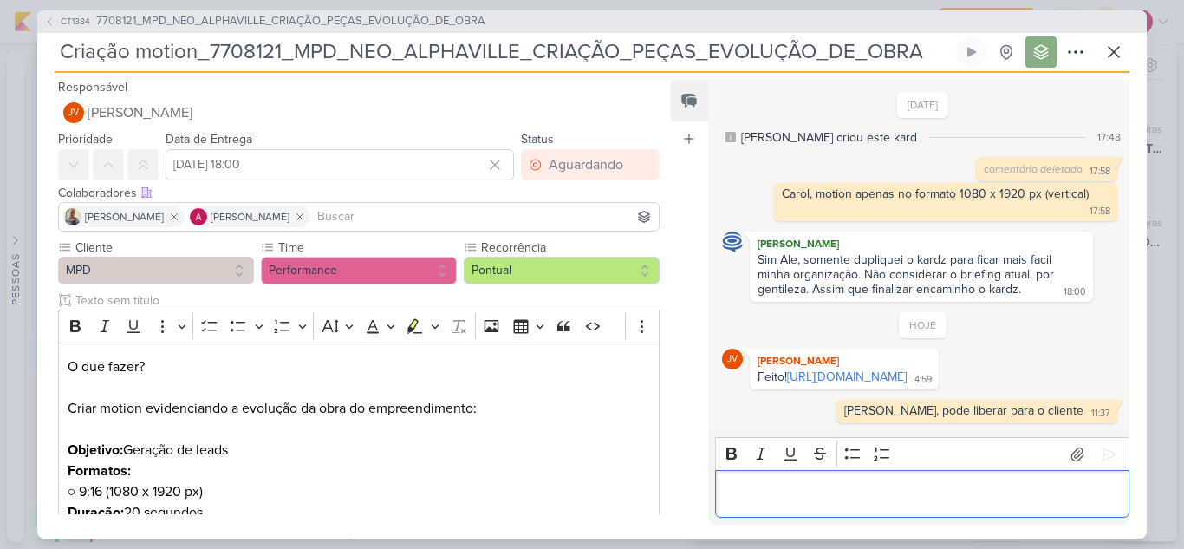
scroll to position [6, 0]
click at [1106, 56] on icon at bounding box center [1114, 52] width 21 height 21
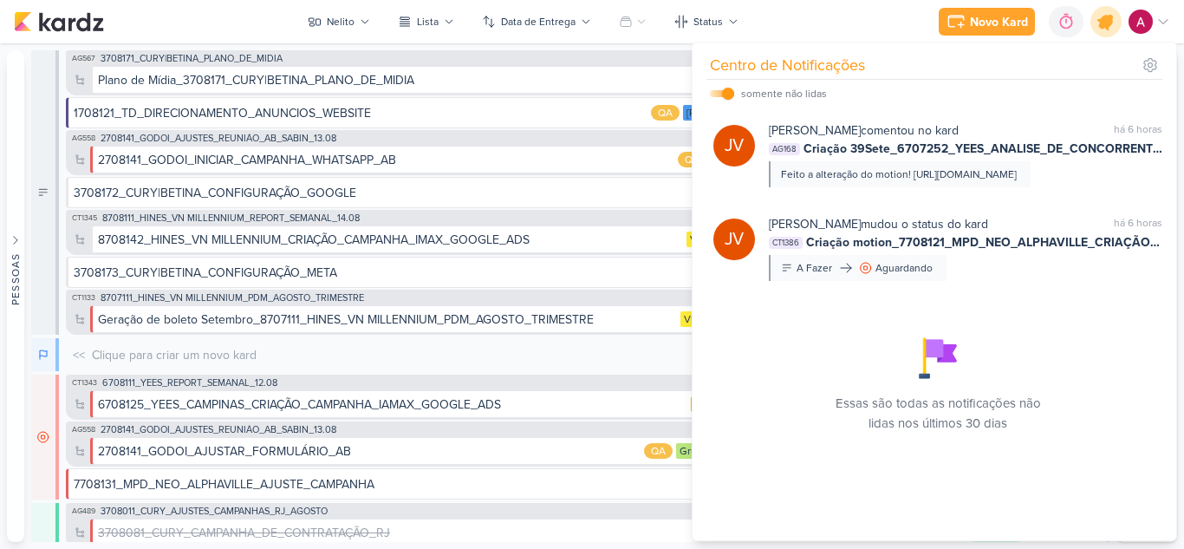
click at [1105, 32] on icon at bounding box center [1106, 21] width 29 height 29
